Goal: Information Seeking & Learning: Learn about a topic

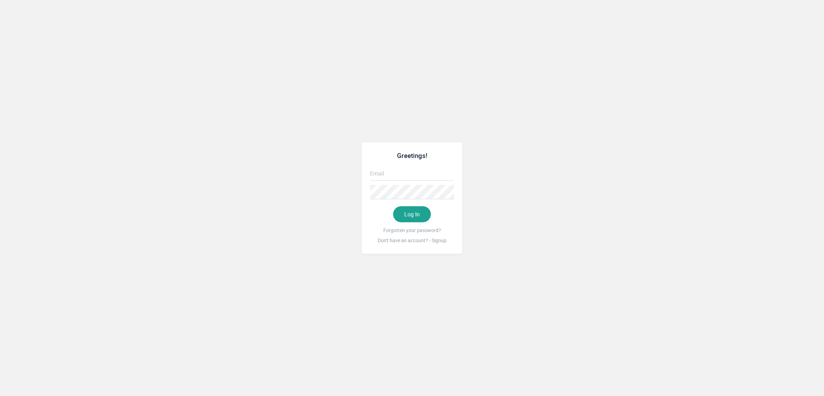
click at [447, 169] on input "text" at bounding box center [412, 173] width 84 height 14
click at [0, 396] on com-1password-button at bounding box center [0, 396] width 0 height 0
type input "[EMAIL_ADDRESS][DOMAIN_NAME]"
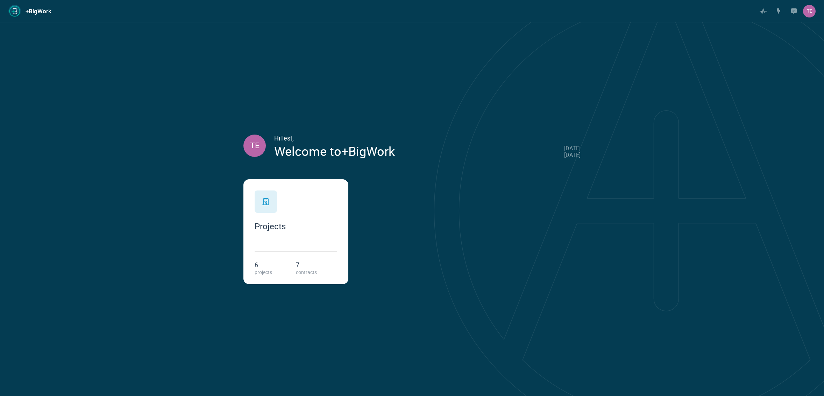
click at [265, 237] on div "Projects 6 projects 7 contracts" at bounding box center [295, 231] width 105 height 105
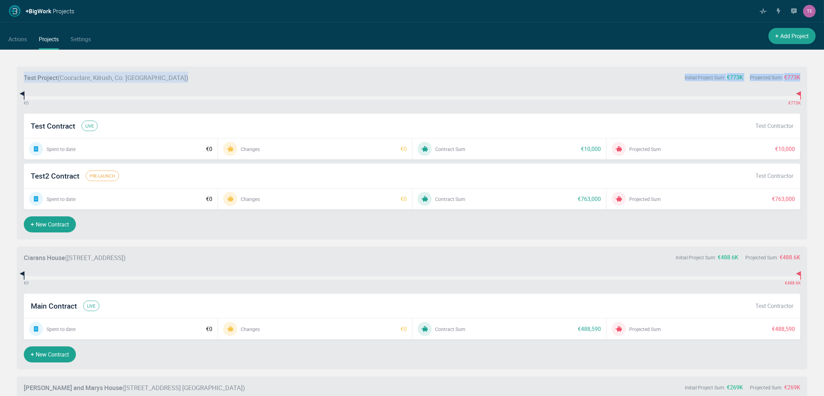
drag, startPoint x: 17, startPoint y: 72, endPoint x: 140, endPoint y: 99, distance: 125.7
click at [140, 99] on li "Test Project ( [GEOGRAPHIC_DATA], Kilrush, Co. [PERSON_NAME] ) Initial Project …" at bounding box center [412, 152] width 790 height 173
click at [140, 99] on div "€ 0 €773K" at bounding box center [412, 97] width 776 height 3
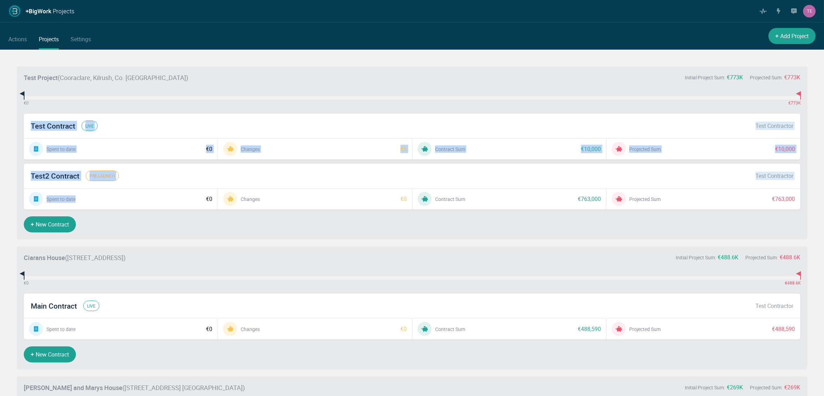
drag, startPoint x: 18, startPoint y: 111, endPoint x: 83, endPoint y: 208, distance: 116.7
click at [84, 209] on li "Test Project ( [GEOGRAPHIC_DATA], Kilrush, Co. [PERSON_NAME] ) Initial Project …" at bounding box center [412, 152] width 790 height 173
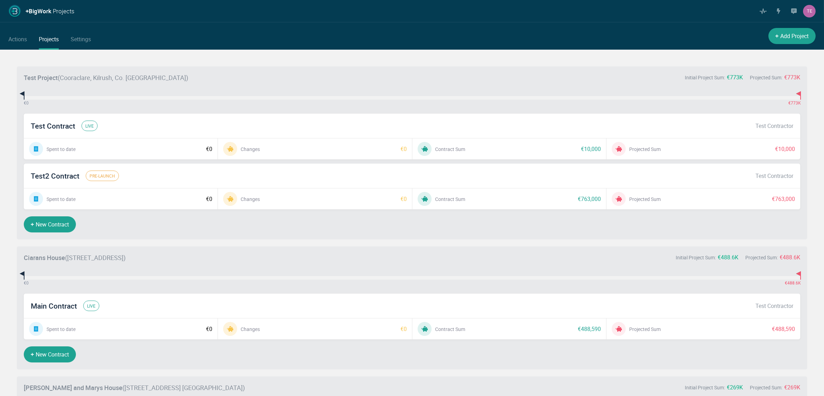
click at [99, 220] on li "Test Project ( [GEOGRAPHIC_DATA], Kilrush, Co. [PERSON_NAME] ) Initial Project …" at bounding box center [412, 152] width 790 height 173
click at [105, 137] on div "Test Contract live Test Contractor" at bounding box center [412, 126] width 776 height 24
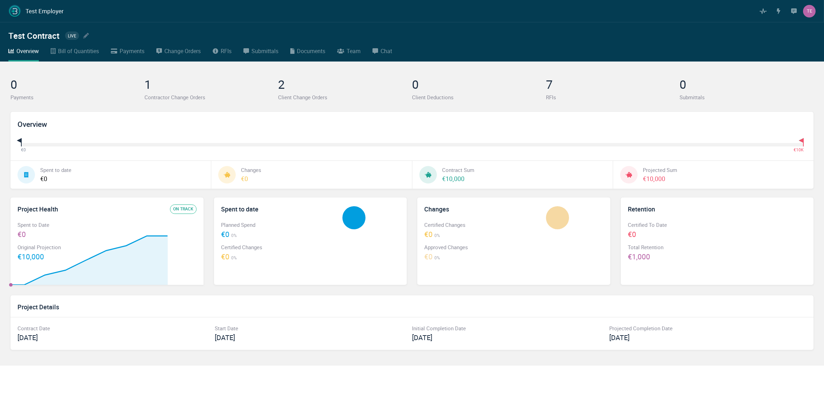
click at [81, 45] on div "Test Contract live" at bounding box center [49, 36] width 83 height 22
click at [81, 46] on div "Test Contract live" at bounding box center [49, 36] width 83 height 22
click at [81, 51] on div "Bill of Quantities" at bounding box center [78, 50] width 41 height 9
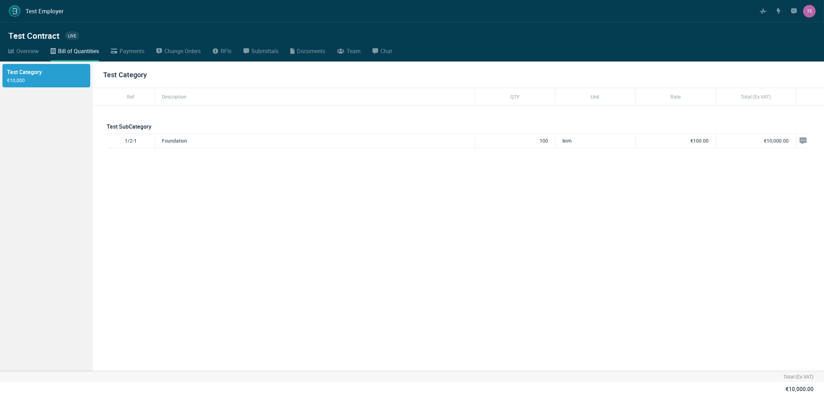
click at [137, 53] on div "Payments" at bounding box center [132, 50] width 25 height 9
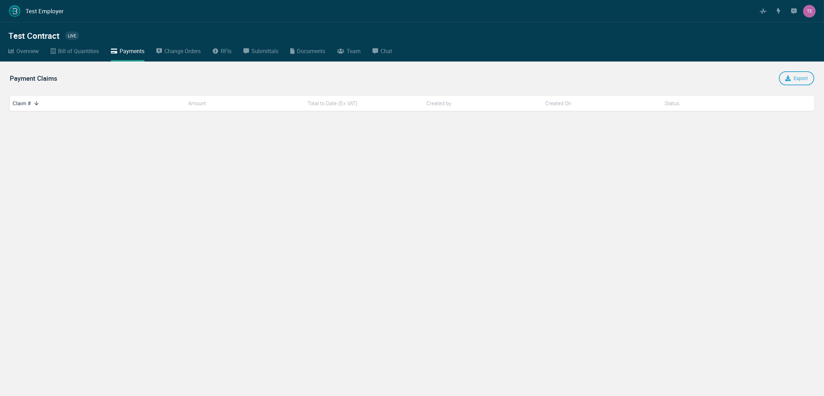
click at [92, 53] on div "Bill of Quantities" at bounding box center [78, 50] width 41 height 9
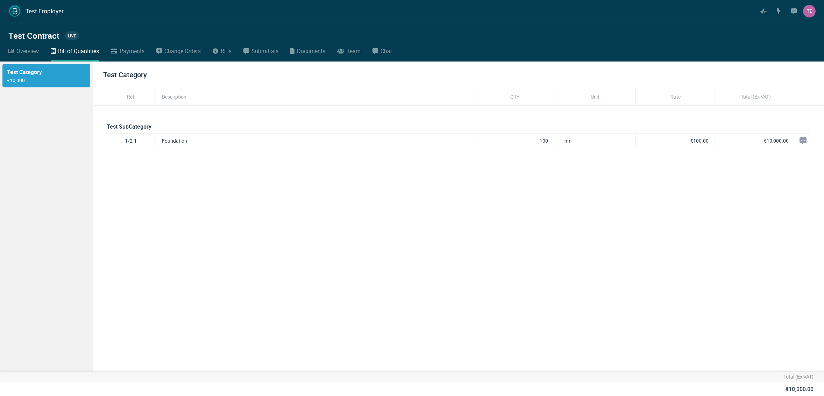
click at [20, 49] on div "Overview" at bounding box center [27, 50] width 22 height 9
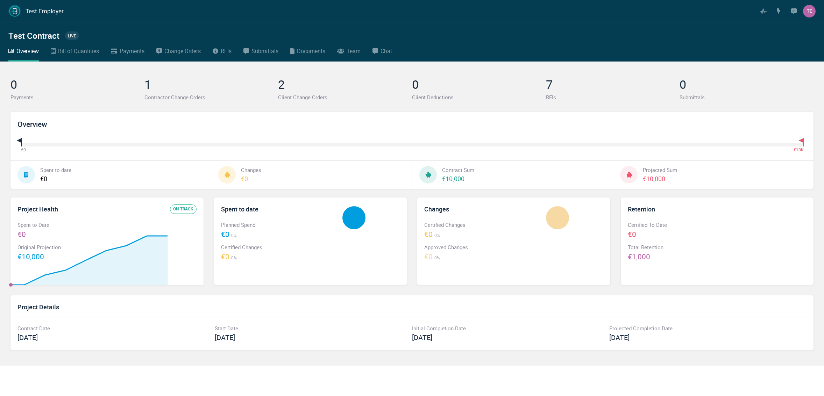
click at [53, 10] on h1 "Test Employer" at bounding box center [45, 11] width 38 height 7
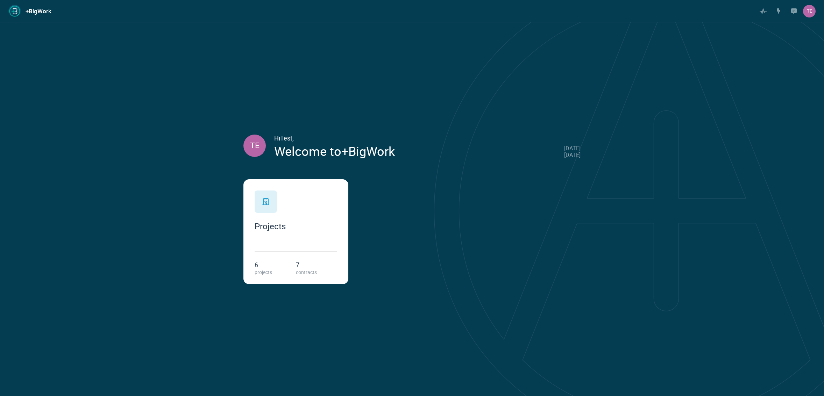
click at [252, 215] on div "Projects 6 projects 7 contracts" at bounding box center [295, 231] width 105 height 105
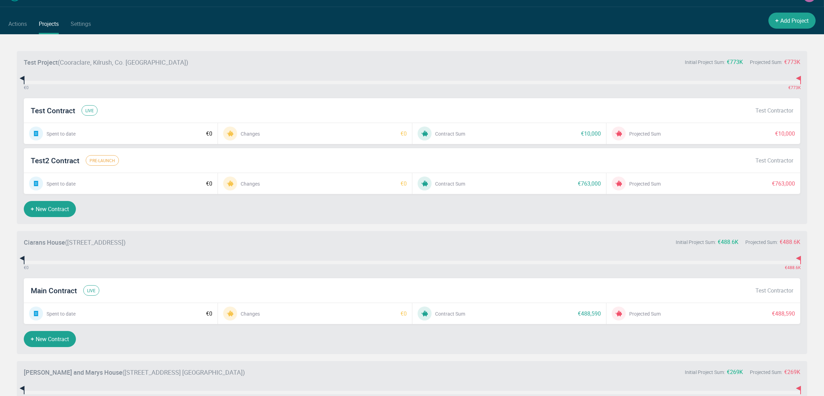
scroll to position [16, 0]
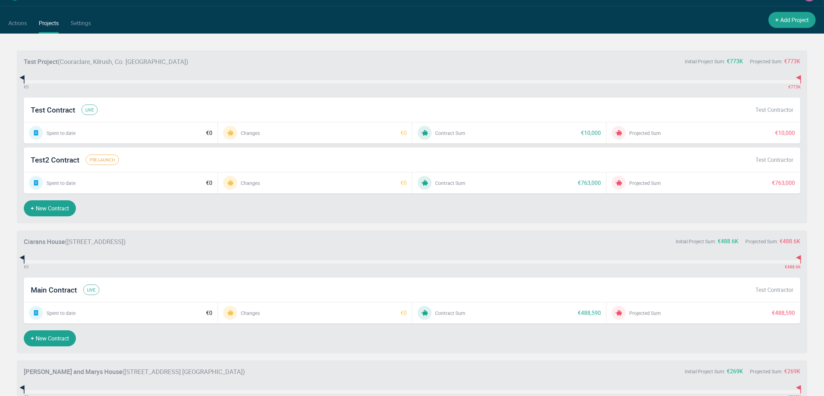
click at [58, 291] on span "Main Contract" at bounding box center [54, 289] width 46 height 9
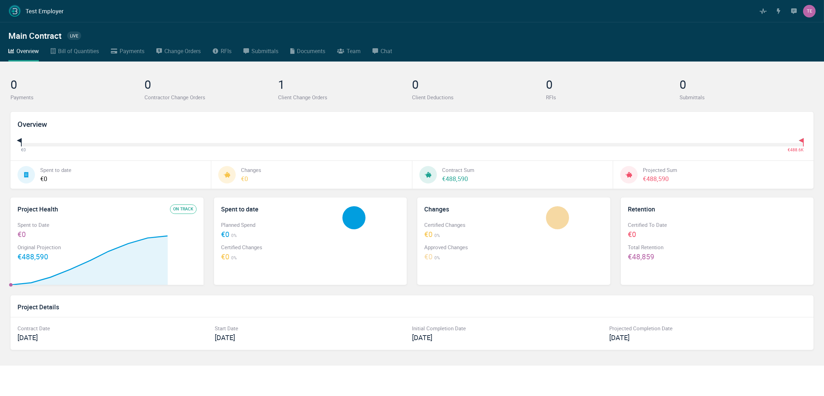
click at [79, 57] on link "Bill of Quantities" at bounding box center [75, 53] width 48 height 15
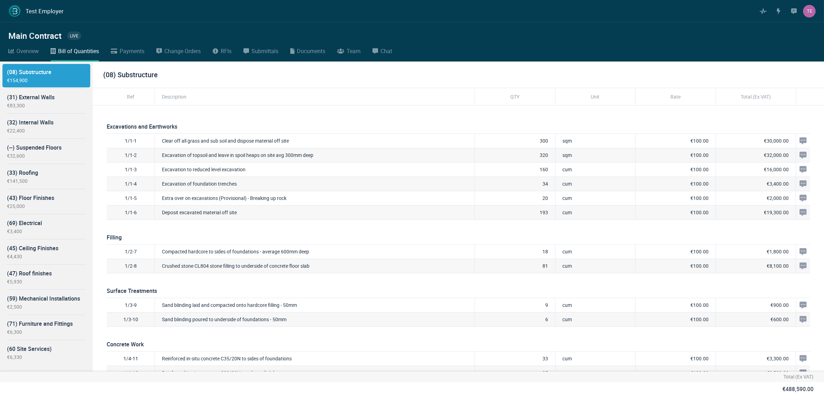
click at [69, 108] on div "€83,300" at bounding box center [46, 105] width 79 height 7
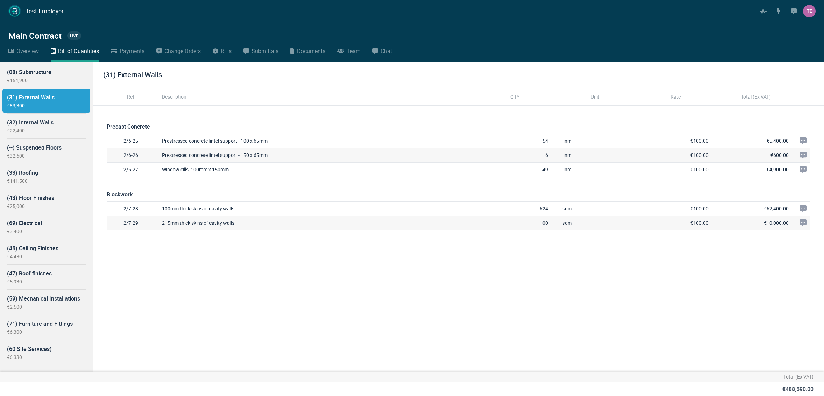
click at [25, 62] on ul "(08) Substructure €154,900 (31) External Walls €83,300 (32) Internal Walls €22,…" at bounding box center [46, 214] width 93 height 305
click at [29, 72] on div "(08) Substructure" at bounding box center [46, 71] width 79 height 9
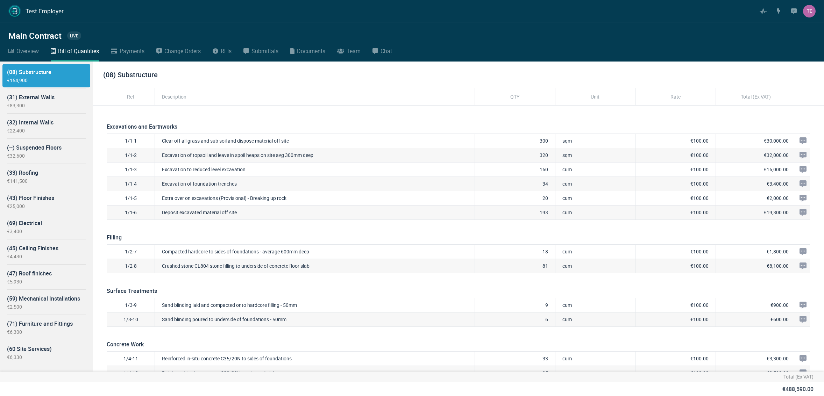
click at [59, 112] on div "(31) External Walls €83,300" at bounding box center [46, 100] width 88 height 23
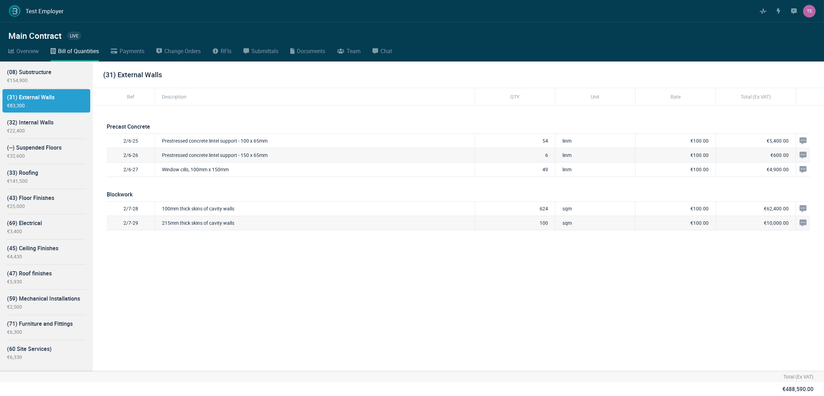
click at [53, 144] on div "(--) Suspended Floors" at bounding box center [46, 147] width 79 height 9
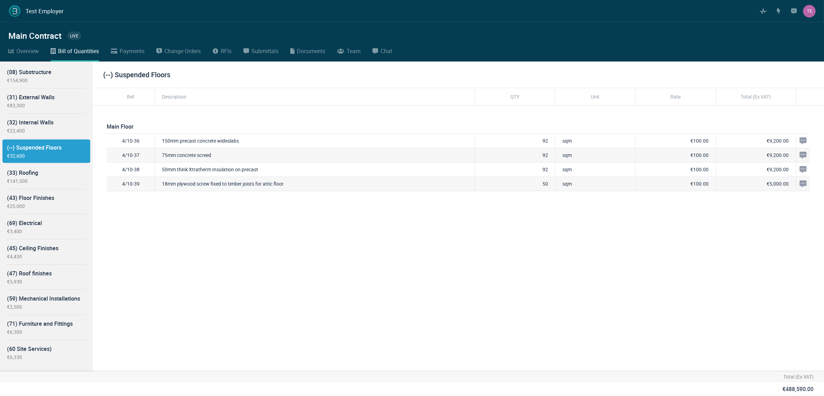
click at [53, 161] on div "(--) Suspended Floors €32,600" at bounding box center [46, 150] width 88 height 23
click at [51, 174] on div "(33) Roofing" at bounding box center [46, 172] width 79 height 9
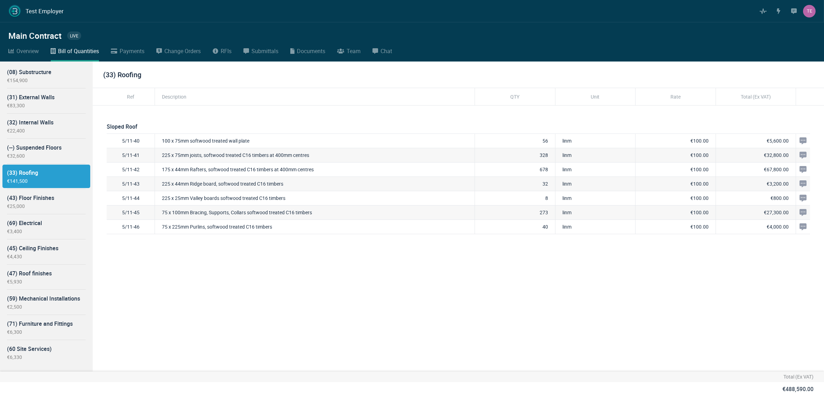
click at [141, 51] on div "Payments" at bounding box center [132, 50] width 25 height 9
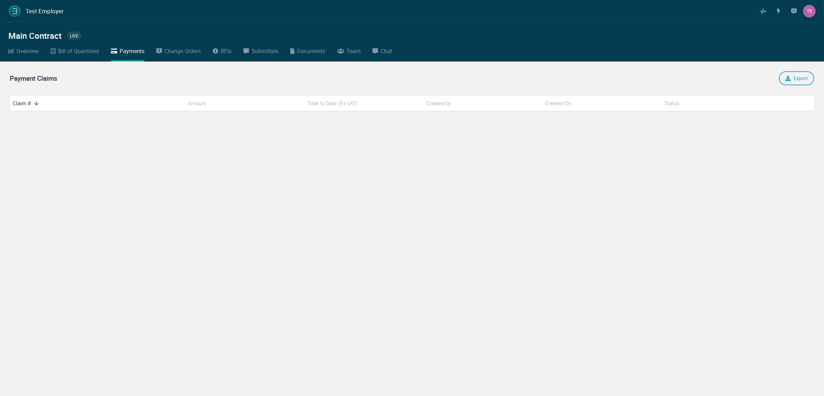
click at [77, 54] on div "Bill of Quantities" at bounding box center [78, 50] width 41 height 9
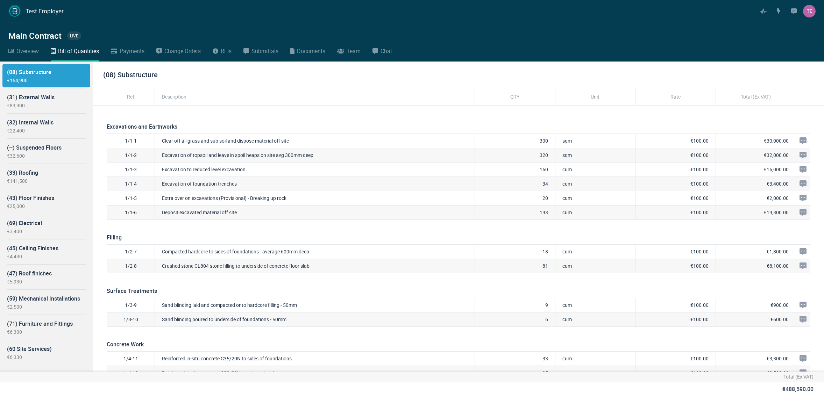
click at [192, 58] on link "Change Orders" at bounding box center [178, 53] width 44 height 15
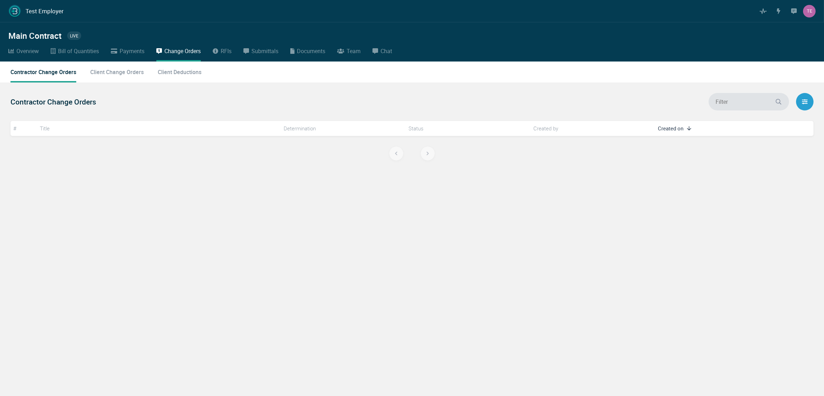
click at [222, 56] on link "RFIs" at bounding box center [222, 53] width 19 height 15
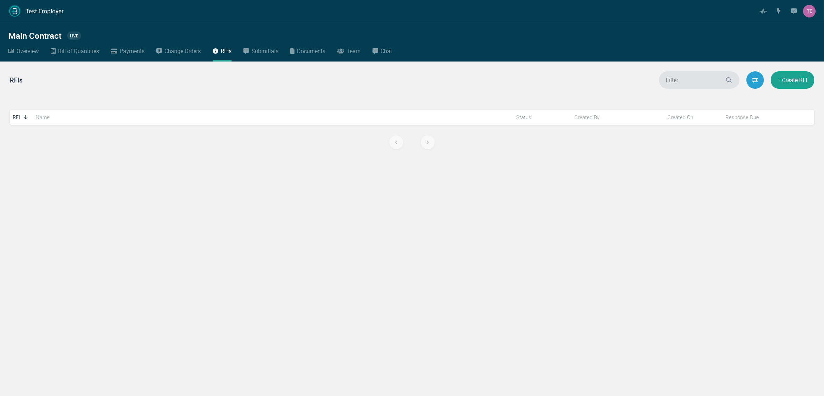
click at [250, 55] on link "Submittals" at bounding box center [260, 53] width 35 height 15
click at [34, 48] on div "Overview" at bounding box center [27, 50] width 22 height 9
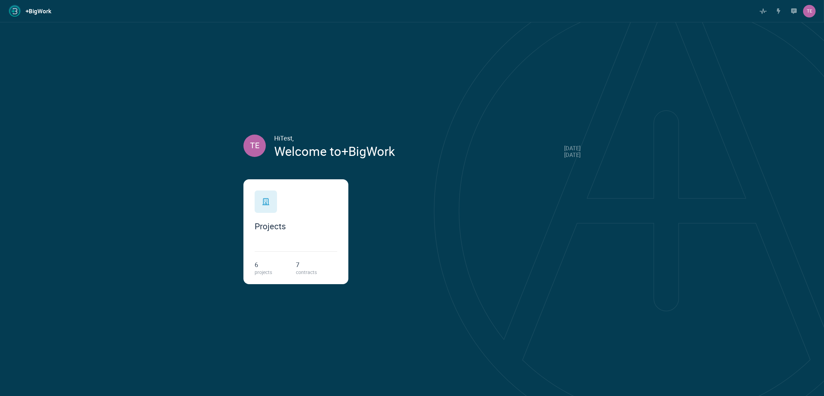
click at [262, 198] on icon at bounding box center [265, 201] width 7 height 7
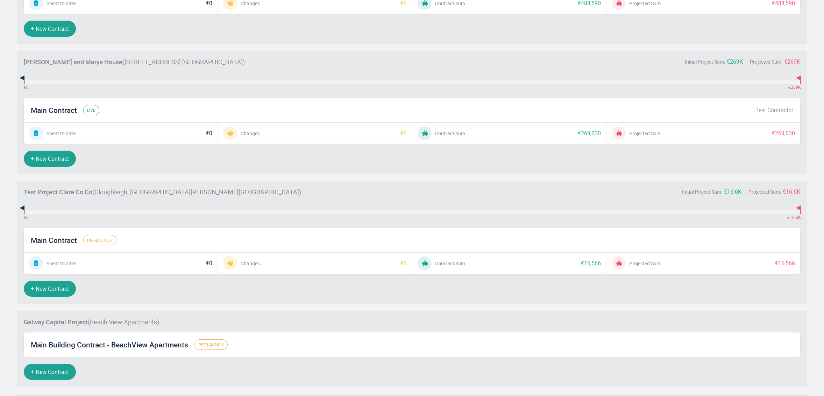
scroll to position [327, 0]
click at [46, 105] on span "Main Contract" at bounding box center [54, 109] width 46 height 9
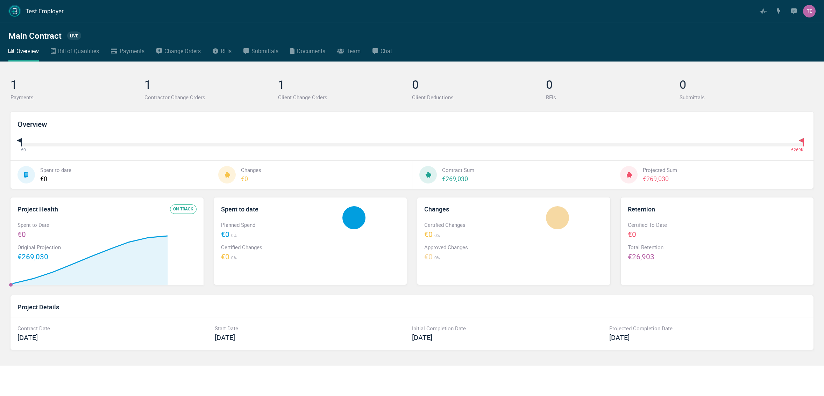
click at [94, 49] on div "Bill of Quantities" at bounding box center [78, 50] width 41 height 9
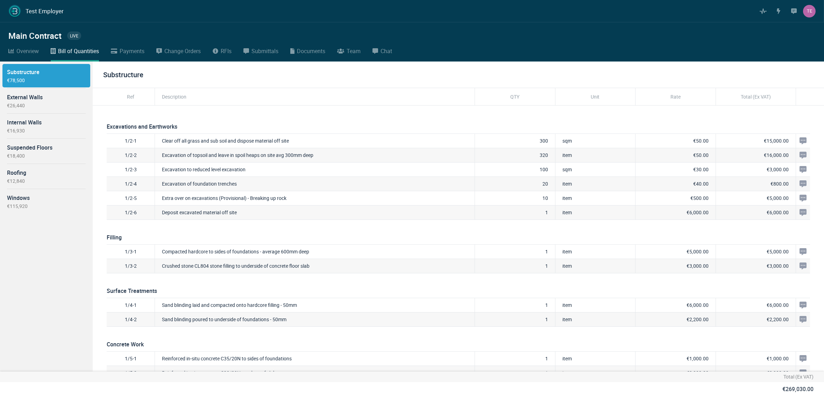
click at [808, 13] on div "TE" at bounding box center [809, 11] width 13 height 13
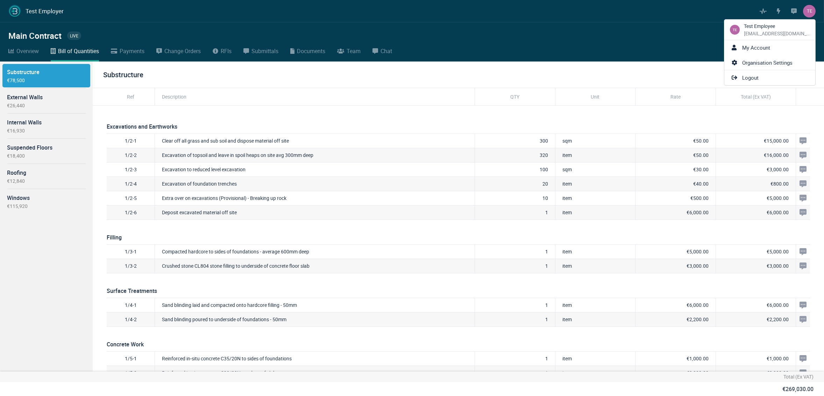
click at [783, 33] on div "[EMAIL_ADDRESS][DOMAIN_NAME]" at bounding box center [777, 33] width 66 height 7
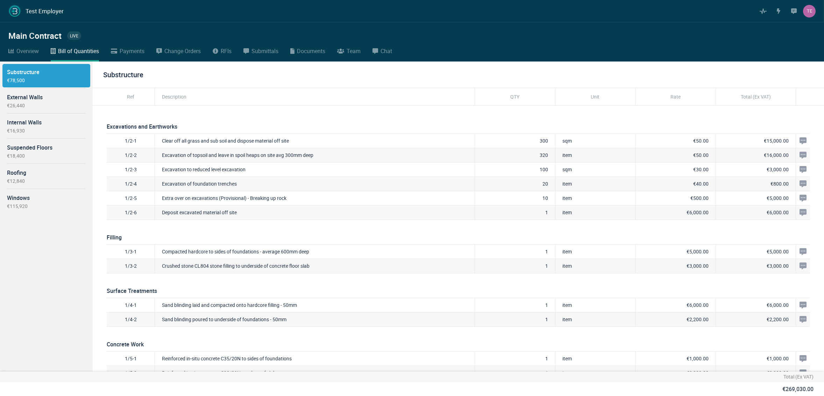
click at [599, 35] on div "Main Contract live" at bounding box center [411, 36] width 807 height 22
click at [42, 108] on div "€26,440" at bounding box center [46, 105] width 79 height 7
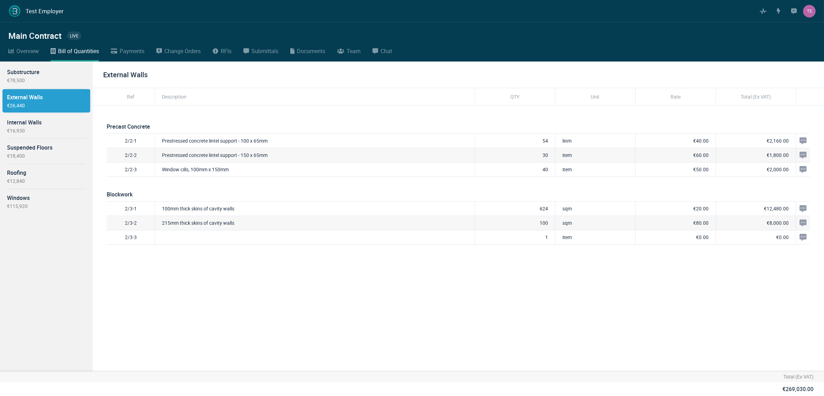
click at [40, 130] on div "€16,930" at bounding box center [46, 130] width 79 height 7
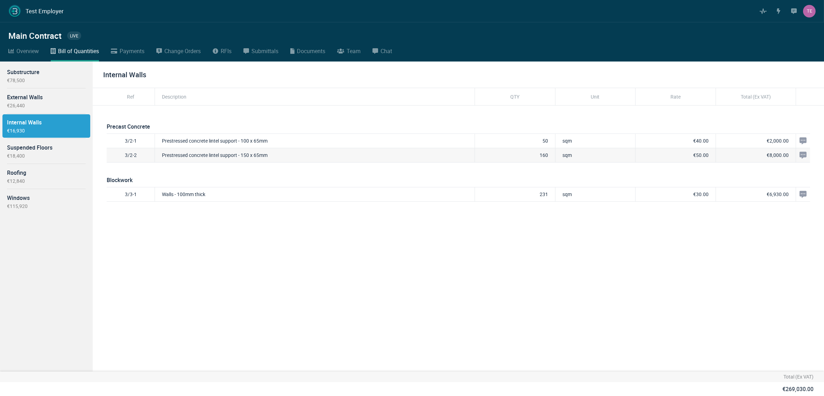
click at [38, 151] on div "Suspended Floors" at bounding box center [46, 147] width 79 height 9
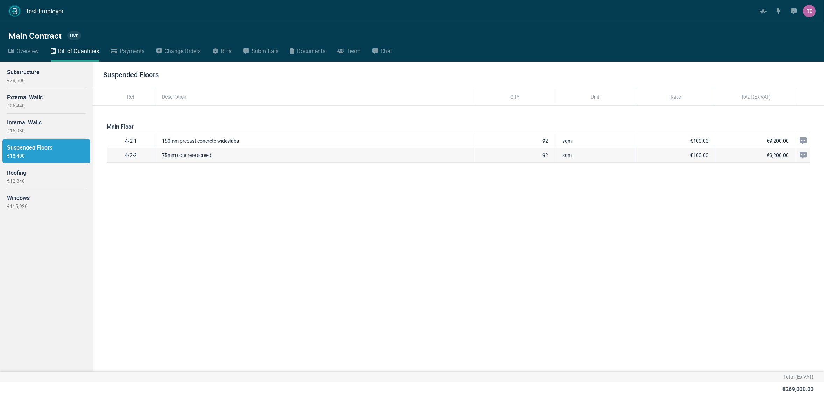
click at [38, 169] on div "Roofing" at bounding box center [46, 172] width 79 height 9
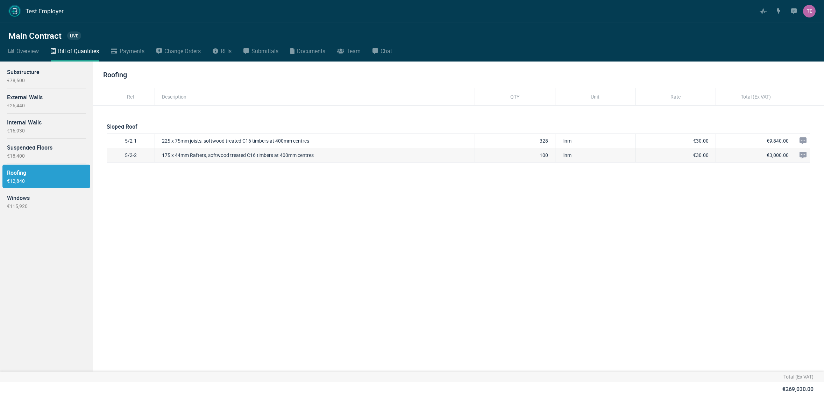
click at [35, 190] on div "Windows €115,920" at bounding box center [46, 201] width 88 height 23
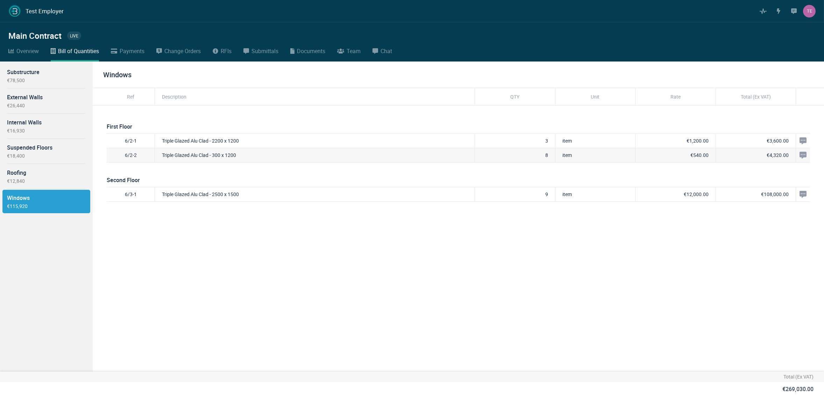
click at [58, 79] on div "€78,500" at bounding box center [46, 80] width 79 height 7
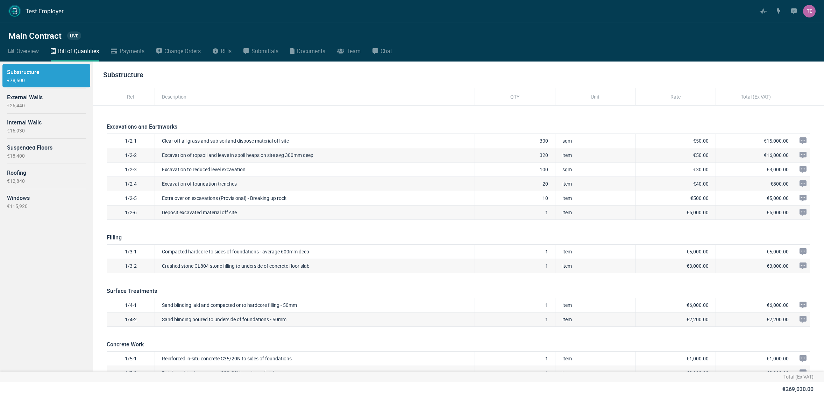
click at [42, 6] on link "Test Employer" at bounding box center [35, 11] width 55 height 13
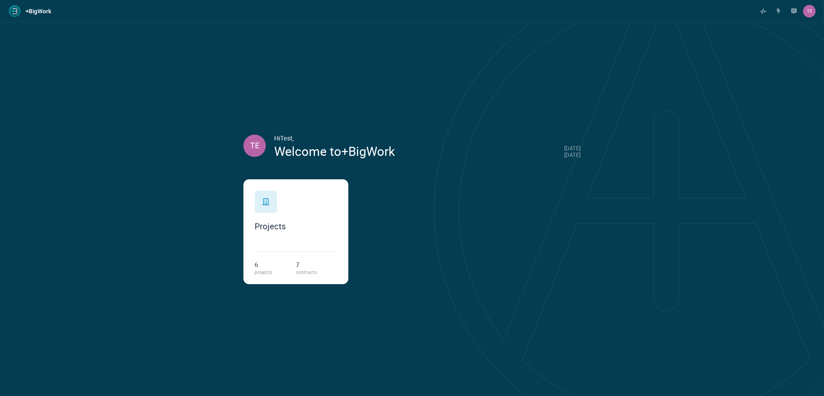
click at [281, 212] on div "Projects" at bounding box center [296, 211] width 83 height 41
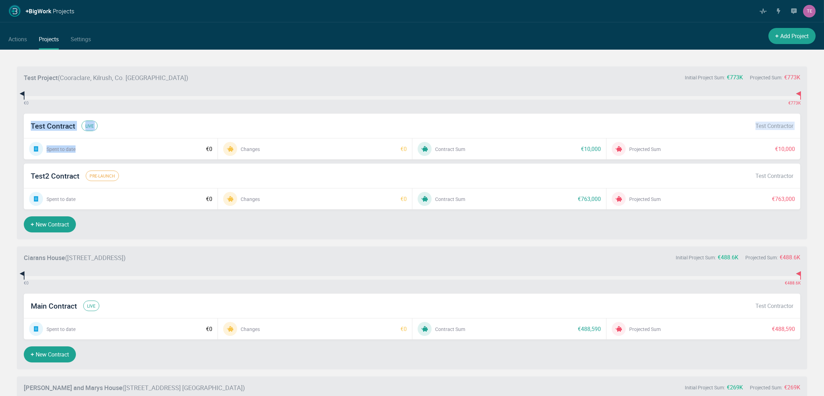
drag, startPoint x: 21, startPoint y: 118, endPoint x: 134, endPoint y: 150, distance: 117.2
click at [134, 150] on li "Test Project ( [GEOGRAPHIC_DATA], Kilrush, Co. [PERSON_NAME] ) Initial Project …" at bounding box center [412, 152] width 790 height 173
click at [228, 101] on li "Test Project ( [GEOGRAPHIC_DATA], Kilrush, Co. [PERSON_NAME] ) Initial Project …" at bounding box center [412, 152] width 790 height 173
